Goal: Task Accomplishment & Management: Manage account settings

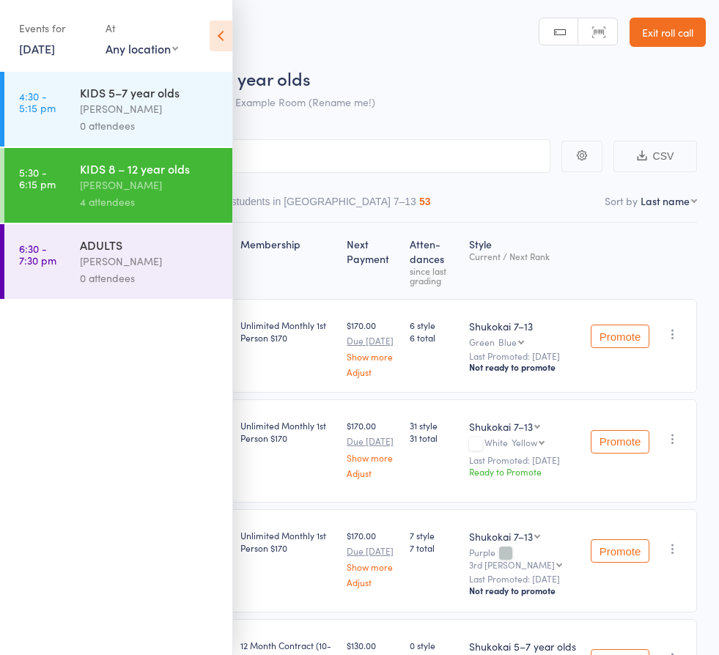
click at [668, 32] on link "Exit roll call" at bounding box center [667, 32] width 76 height 29
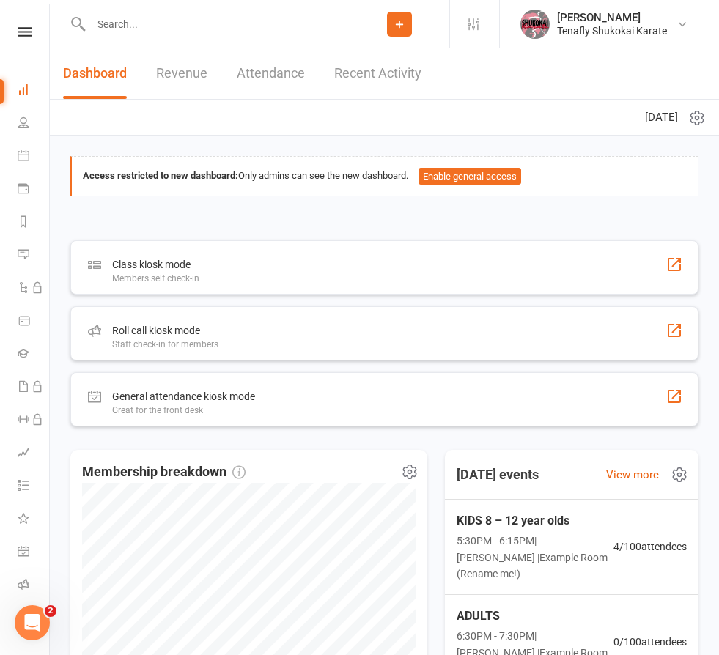
click at [174, 30] on input "text" at bounding box center [217, 24] width 263 height 21
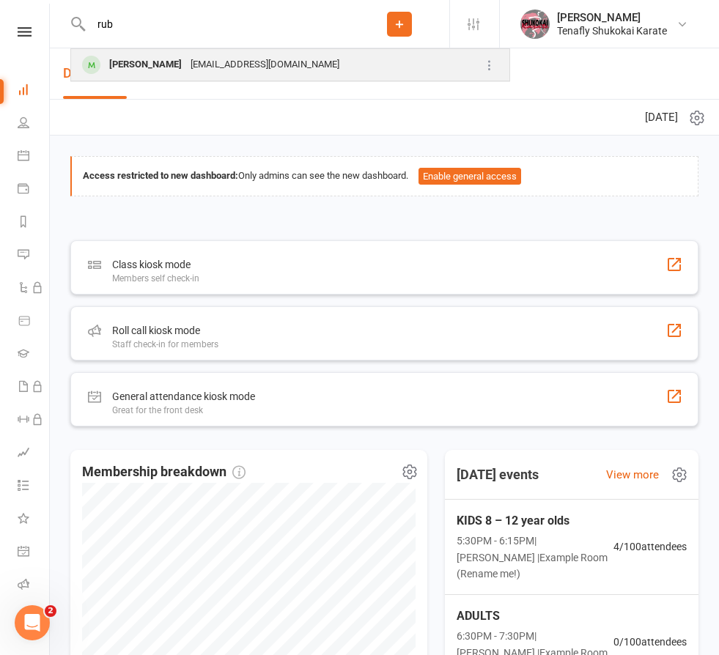
type input "rub"
click at [177, 64] on div "[PERSON_NAME]" at bounding box center [145, 64] width 81 height 21
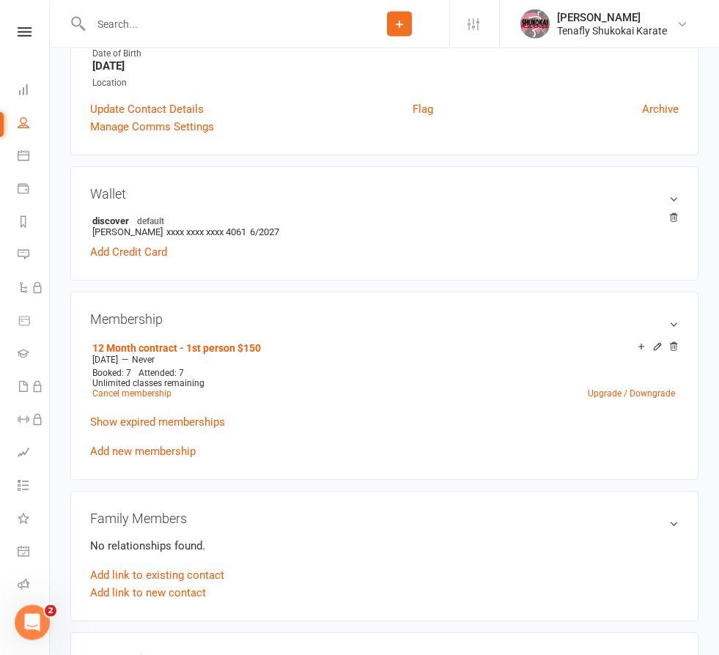
scroll to position [344, 0]
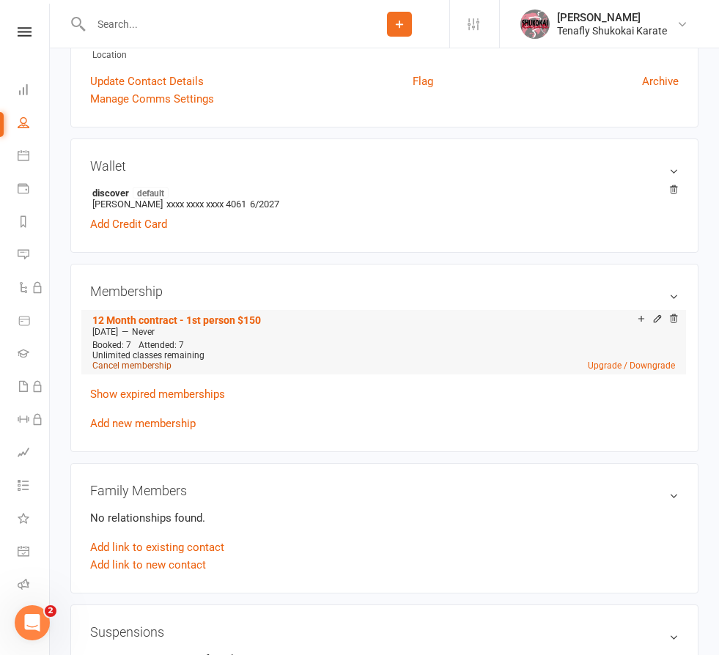
click at [151, 369] on link "Cancel membership" at bounding box center [131, 366] width 79 height 10
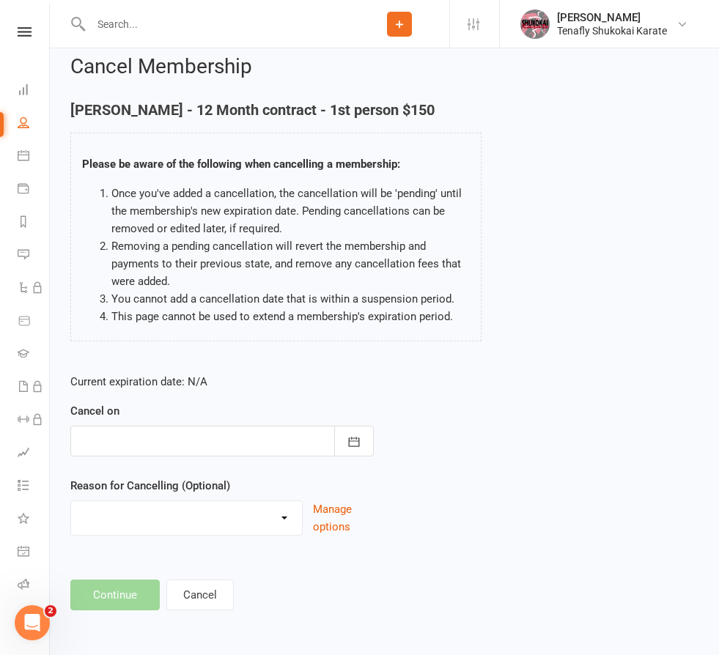
scroll to position [25, 0]
click at [361, 435] on icon "button" at bounding box center [354, 442] width 15 height 15
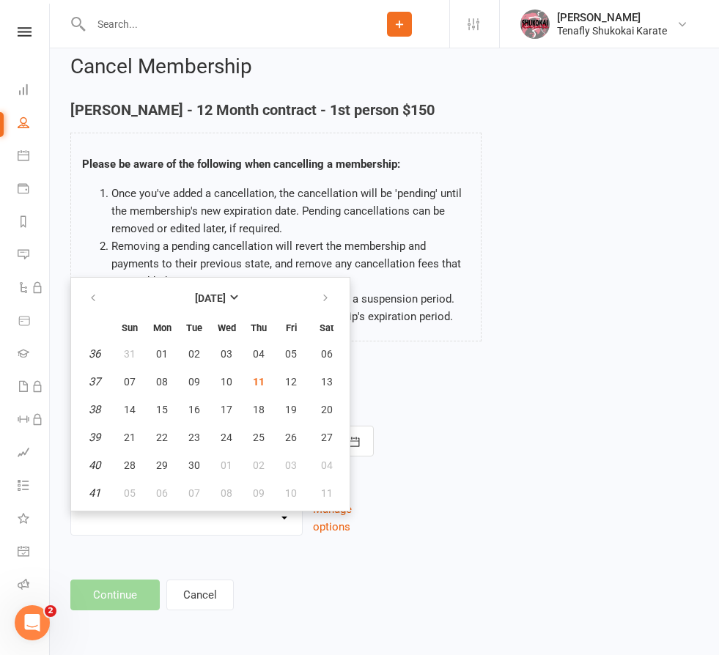
click at [427, 374] on div "Current expiration date: N/A Cancel on [DATE] Sun Mon Tue Wed Thu Fri Sat 36 31…" at bounding box center [384, 459] width 650 height 194
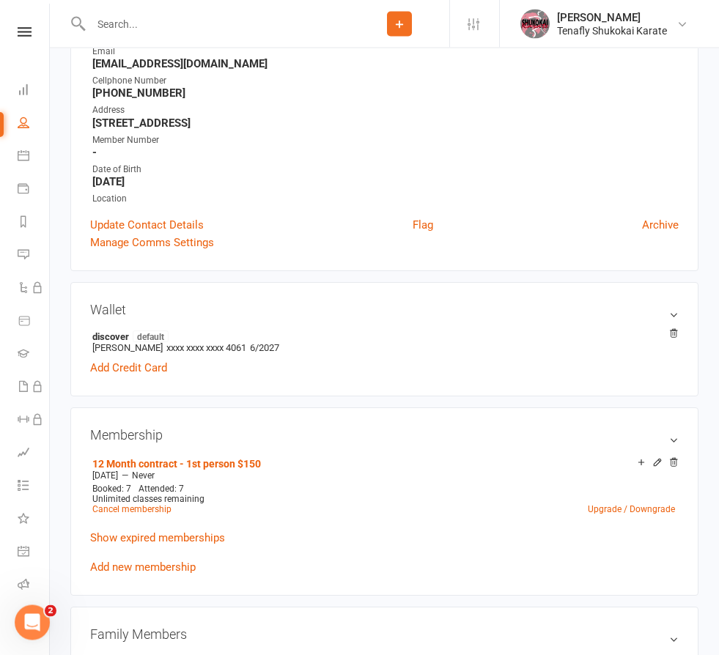
scroll to position [201, 0]
click at [157, 511] on link "Cancel membership" at bounding box center [131, 509] width 79 height 10
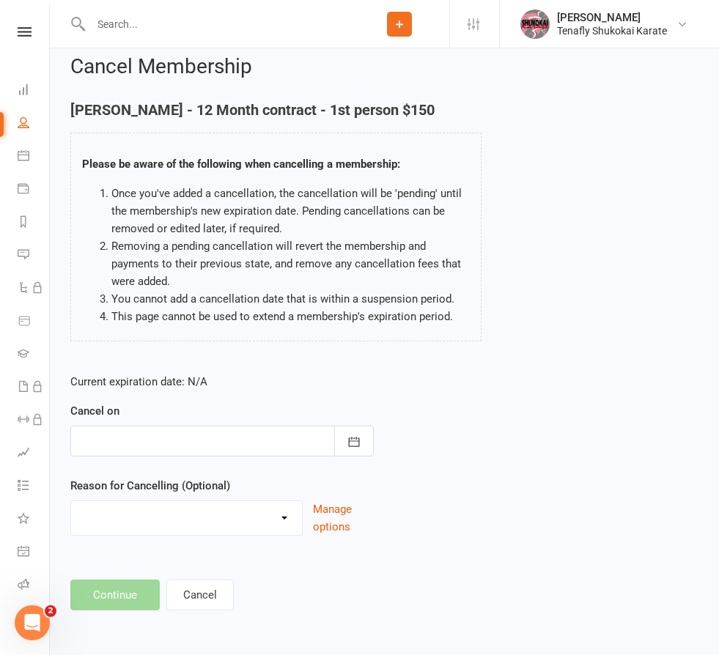
scroll to position [25, 0]
click at [359, 435] on icon "button" at bounding box center [354, 442] width 15 height 15
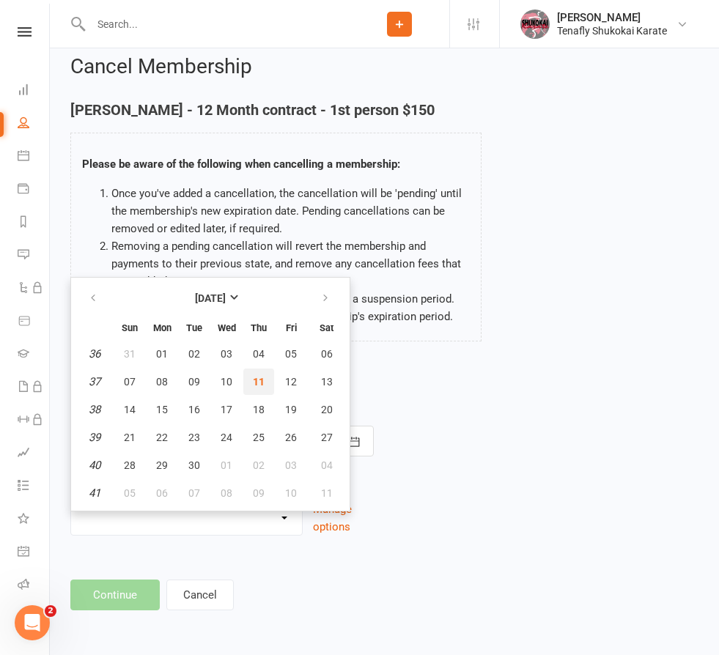
click at [258, 376] on span "11" at bounding box center [259, 382] width 12 height 12
type input "[DATE]"
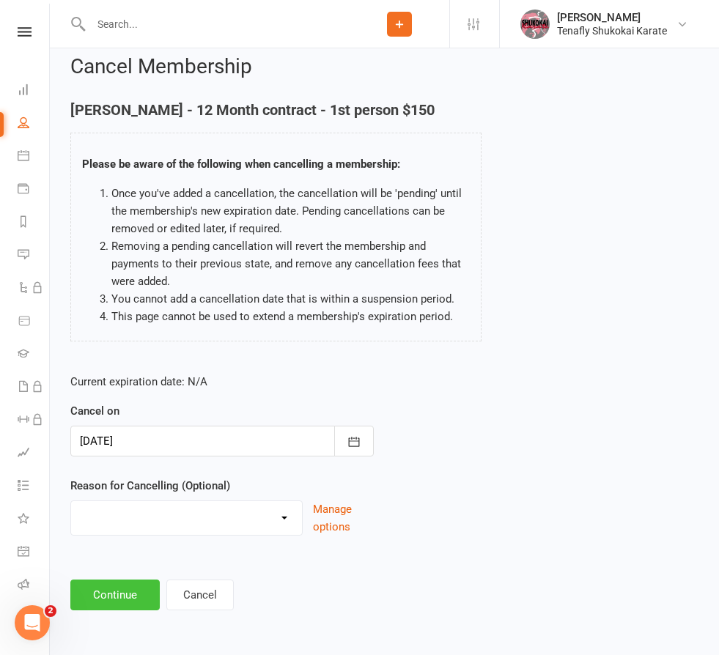
click at [134, 580] on button "Continue" at bounding box center [114, 595] width 89 height 31
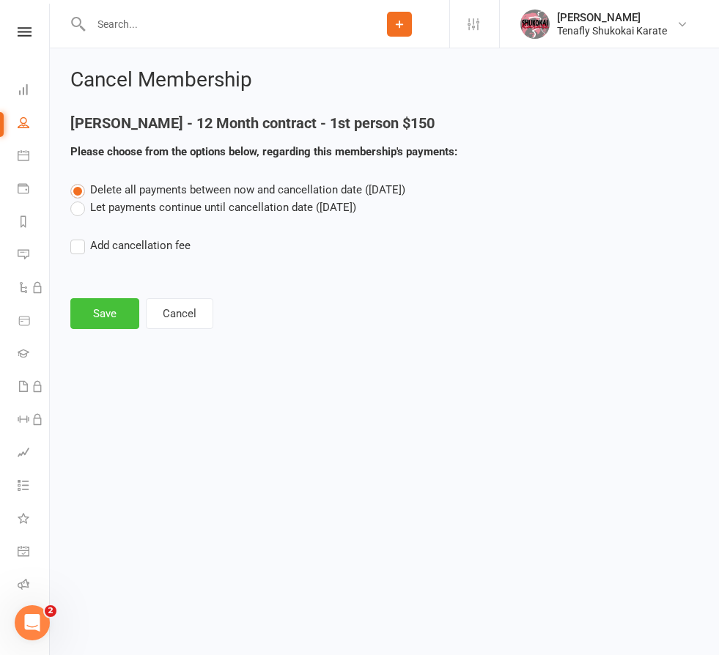
click at [104, 315] on button "Save" at bounding box center [104, 313] width 69 height 31
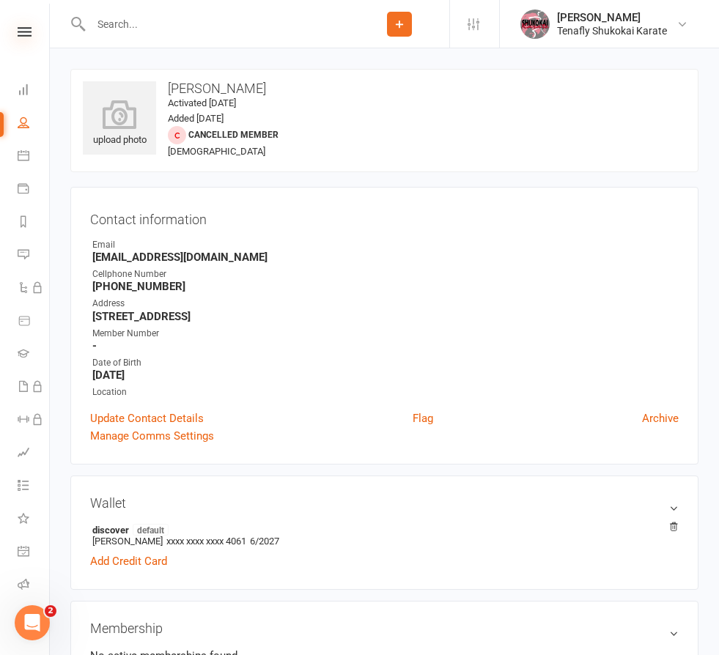
click at [24, 34] on icon at bounding box center [25, 32] width 14 height 10
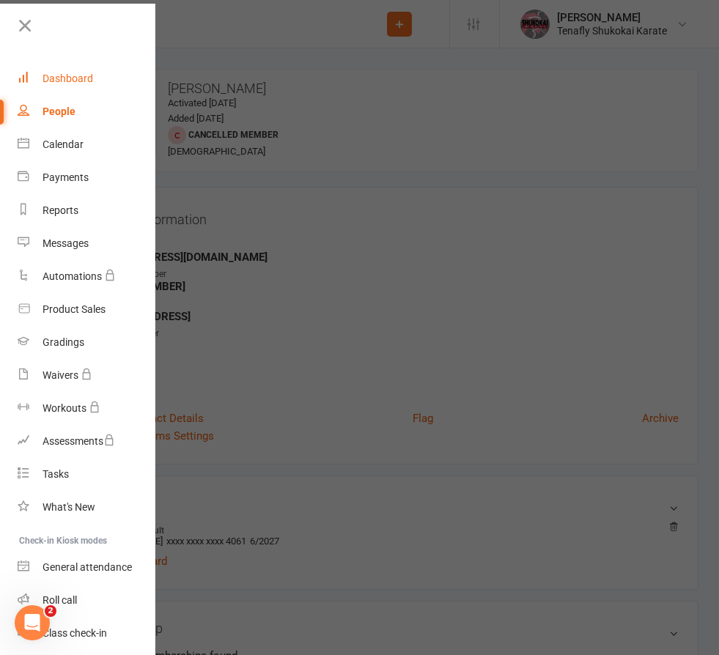
click at [81, 80] on div "Dashboard" at bounding box center [68, 79] width 51 height 12
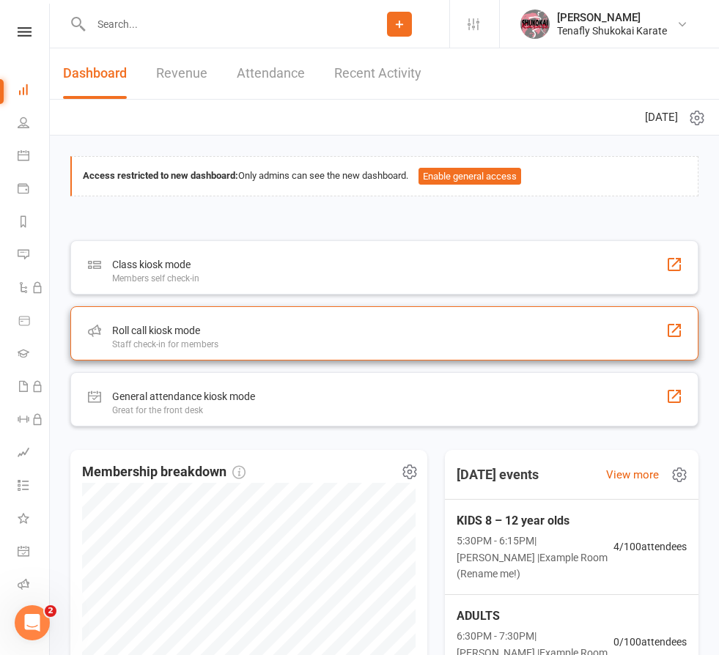
click at [288, 345] on div "Roll call kiosk mode Staff check-in for members" at bounding box center [384, 333] width 628 height 54
